Goal: Navigation & Orientation: Find specific page/section

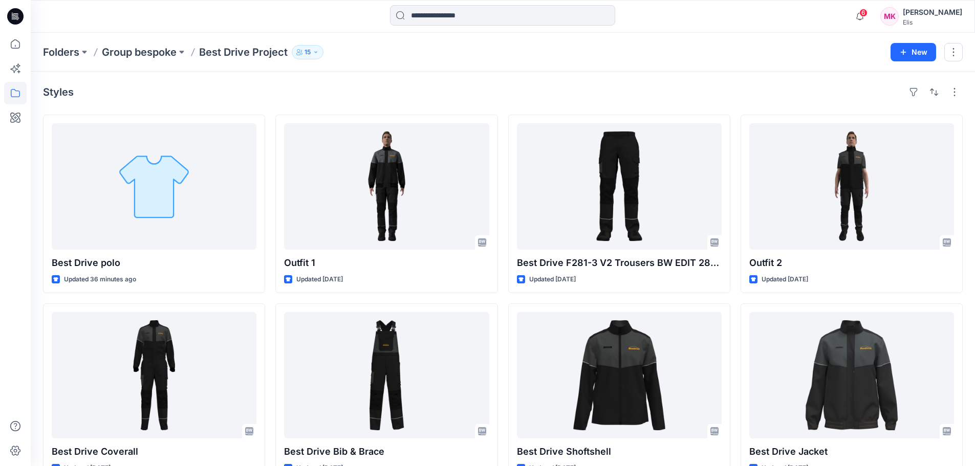
drag, startPoint x: 0, startPoint y: 0, endPoint x: 235, endPoint y: 52, distance: 240.6
click at [235, 52] on p "Best Drive Project" at bounding box center [243, 52] width 89 height 14
click at [159, 50] on p "Group bespoke" at bounding box center [139, 52] width 75 height 14
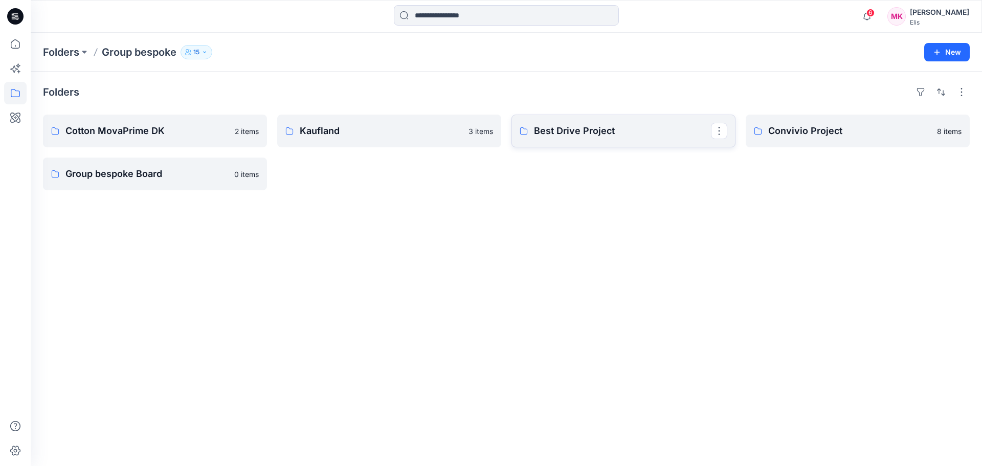
click at [559, 130] on p "Best Drive Project" at bounding box center [622, 131] width 177 height 14
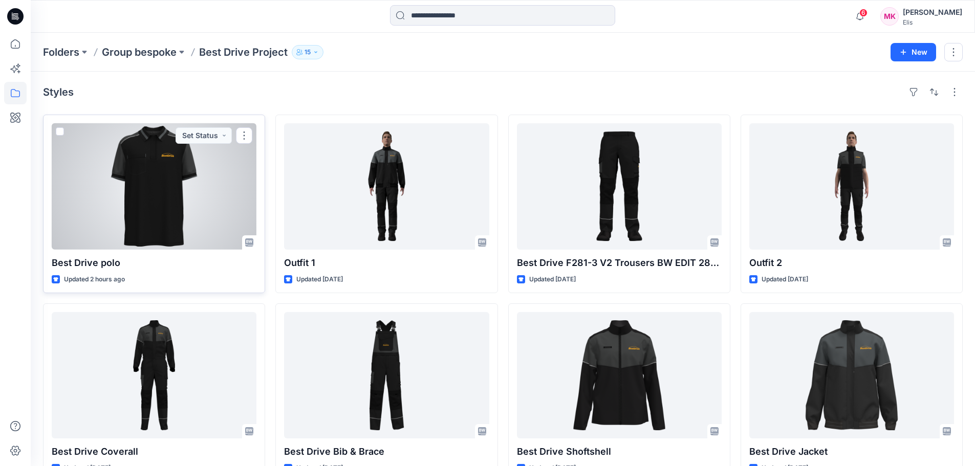
click at [144, 186] on div at bounding box center [154, 186] width 205 height 126
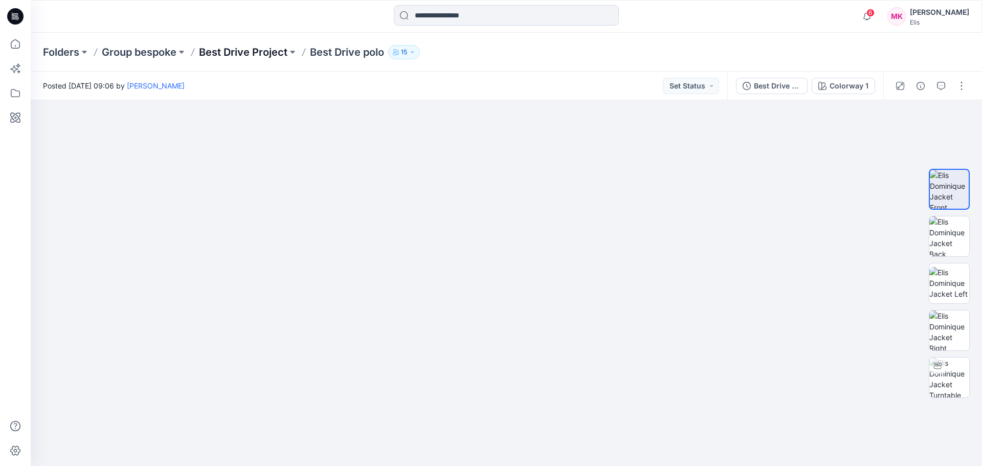
click at [237, 51] on p "Best Drive Project" at bounding box center [243, 52] width 89 height 14
